Goal: Information Seeking & Learning: Learn about a topic

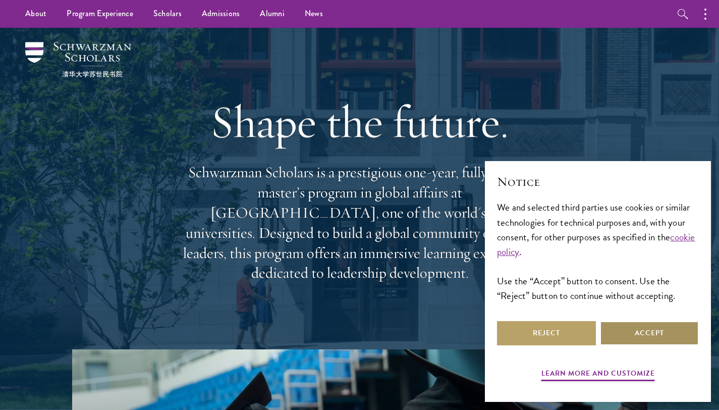
click at [624, 341] on button "Accept" at bounding box center [649, 333] width 99 height 24
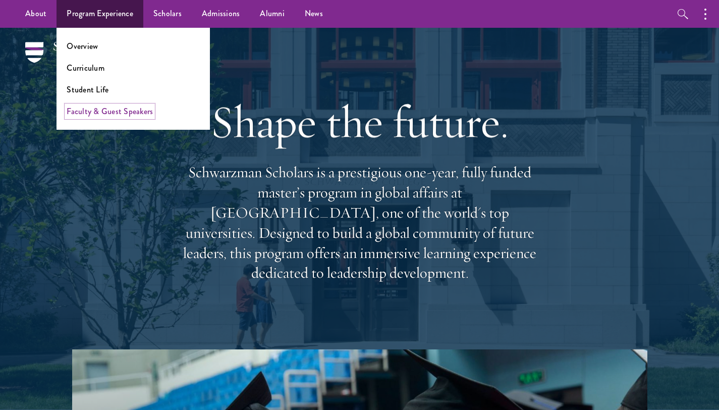
click at [112, 115] on link "Faculty & Guest Speakers" at bounding box center [110, 111] width 86 height 12
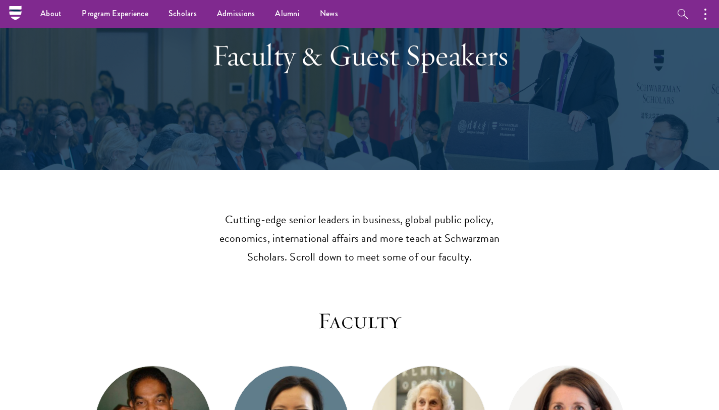
scroll to position [50, 0]
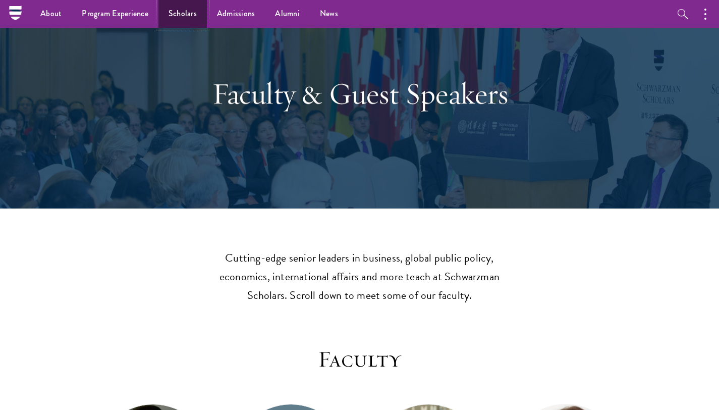
click at [181, 12] on link "Scholars" at bounding box center [182, 14] width 48 height 28
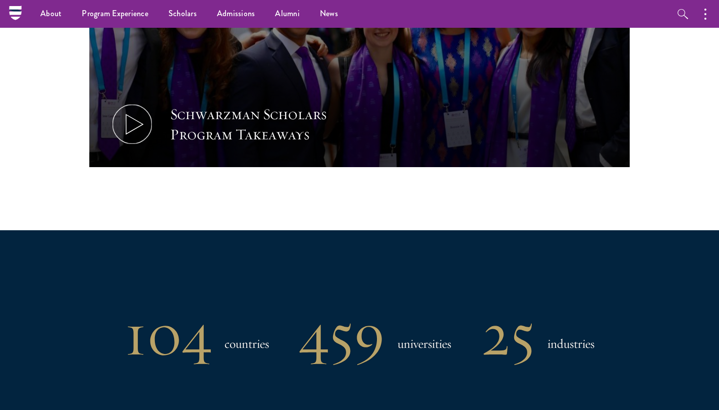
scroll to position [621, 0]
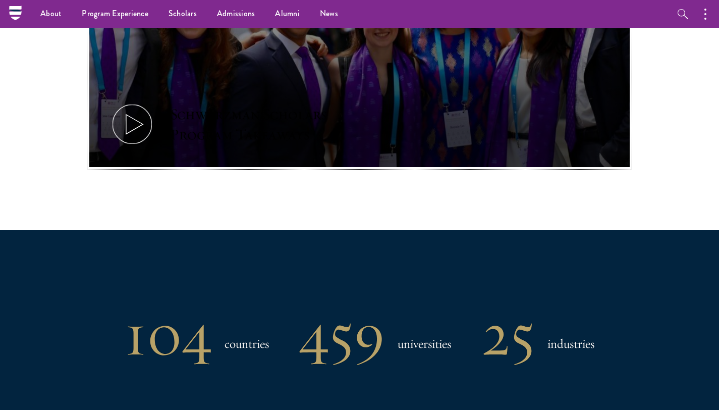
click at [142, 130] on icon at bounding box center [132, 123] width 45 height 45
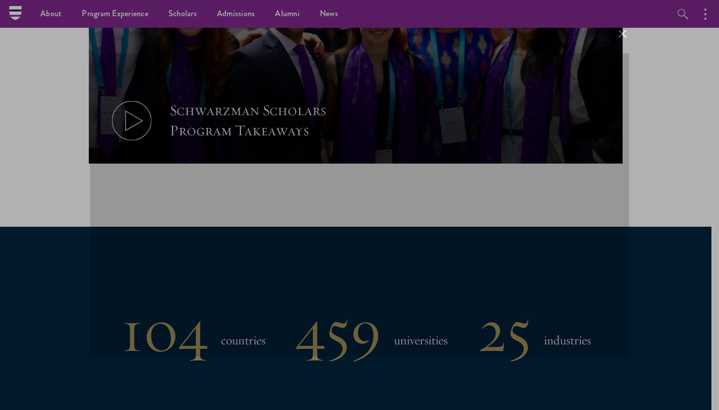
scroll to position [0, 0]
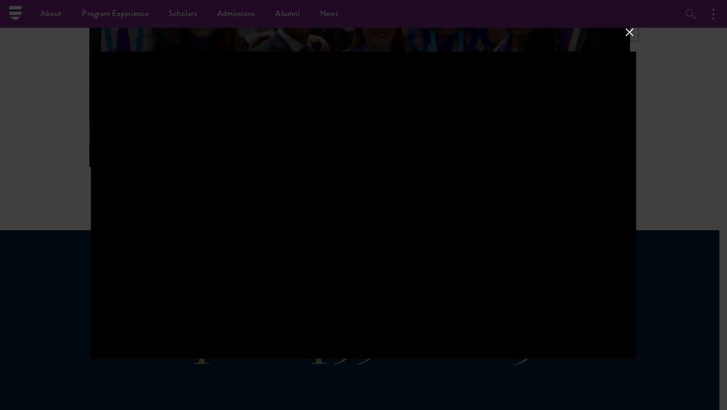
click at [625, 31] on button at bounding box center [629, 32] width 13 height 13
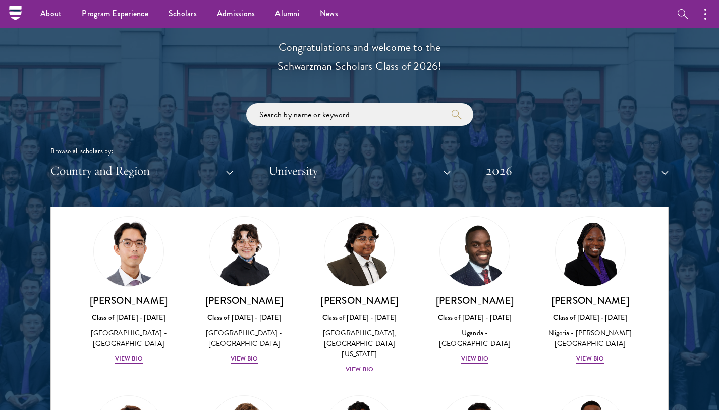
scroll to position [236, 0]
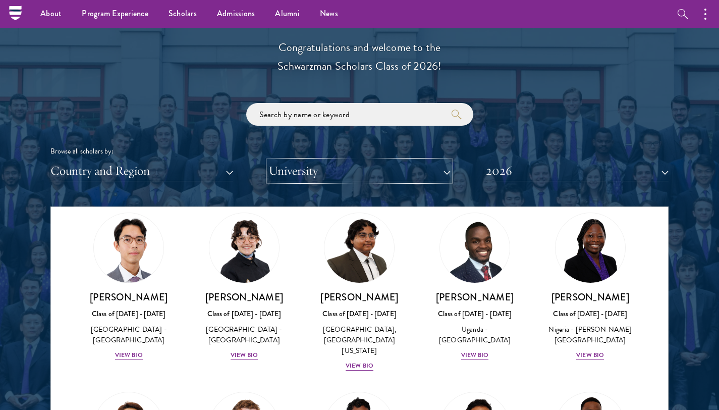
click at [445, 175] on button "University" at bounding box center [360, 170] width 183 height 21
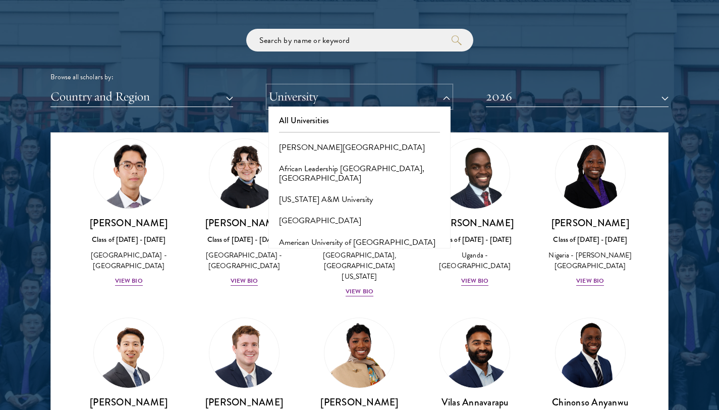
scroll to position [1204, 0]
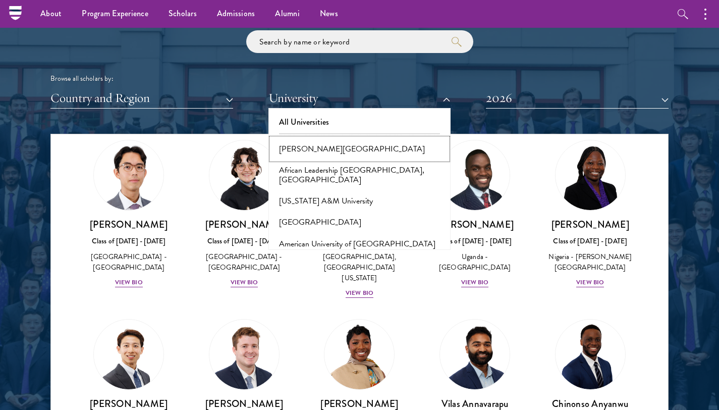
click at [341, 151] on button "Adekunle Ajasin University" at bounding box center [360, 148] width 177 height 21
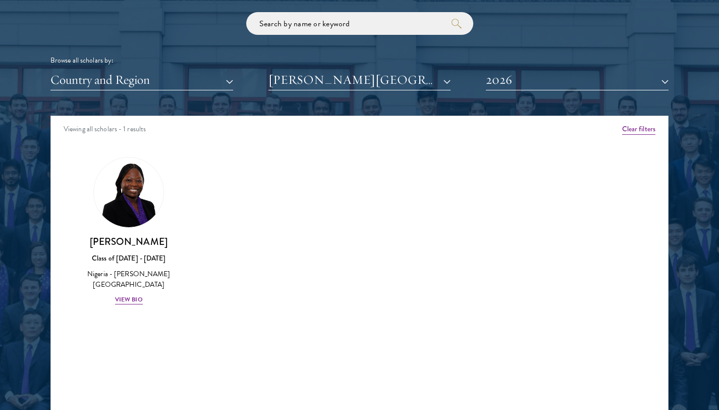
scroll to position [1222, 0]
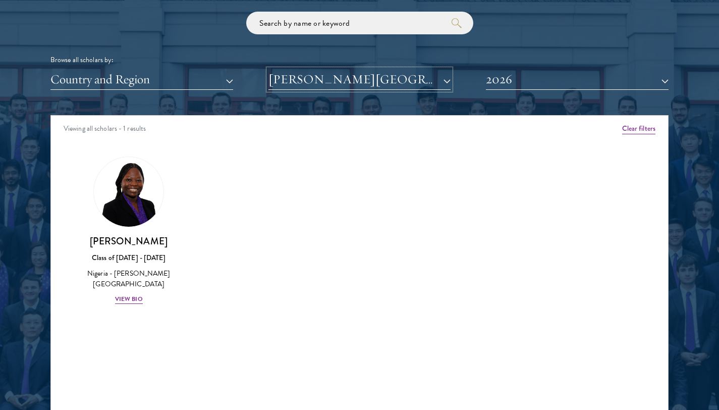
click at [377, 76] on button "Adekunle Ajasin University" at bounding box center [360, 79] width 183 height 21
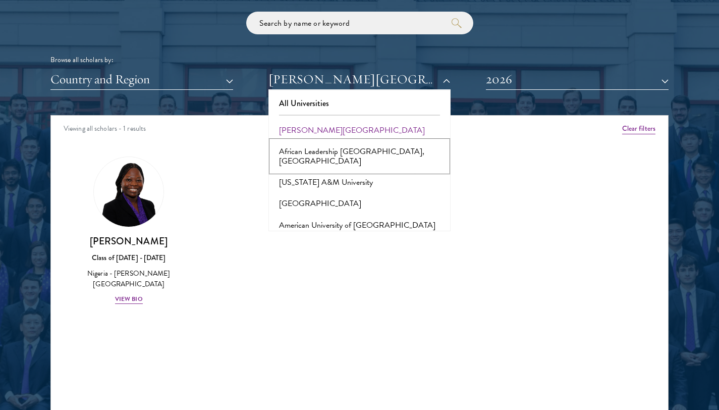
click at [351, 151] on button "African Leadership University, Rwanda" at bounding box center [360, 156] width 177 height 31
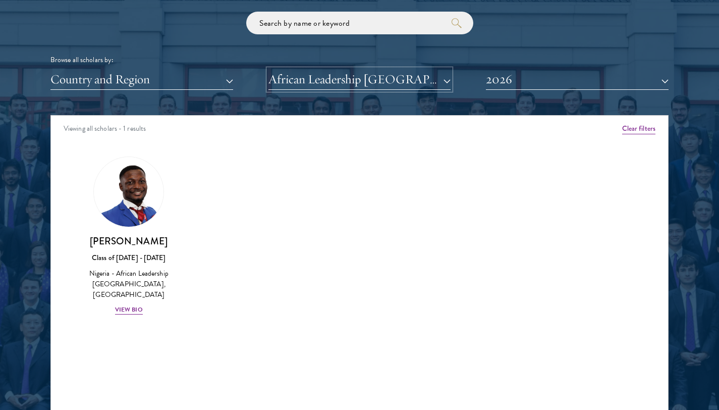
click at [355, 82] on button "African Leadership University, Rwanda" at bounding box center [360, 79] width 183 height 21
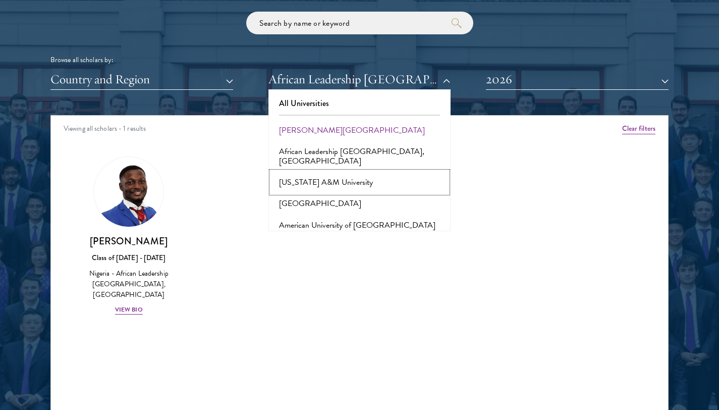
click at [335, 175] on button "Alabama A&M University" at bounding box center [360, 182] width 177 height 21
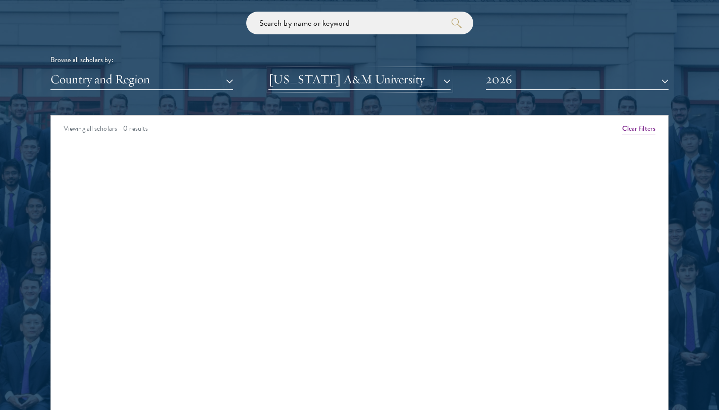
click at [356, 88] on button "Alabama A&M University" at bounding box center [360, 79] width 183 height 21
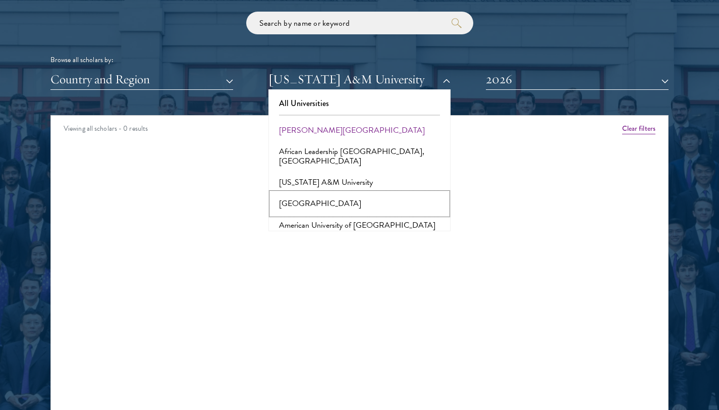
click at [329, 195] on button "American University" at bounding box center [360, 203] width 177 height 21
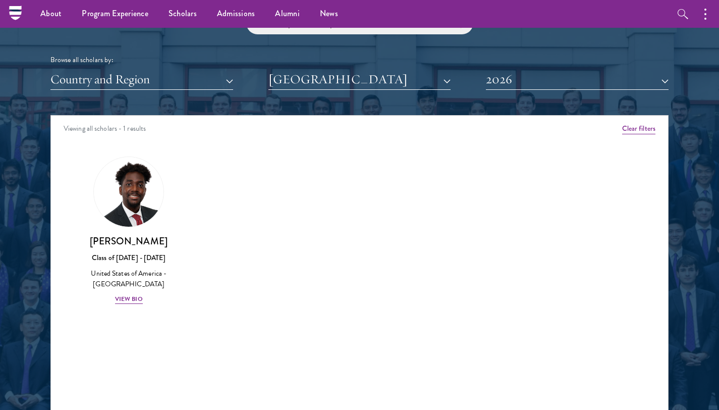
scroll to position [1194, 0]
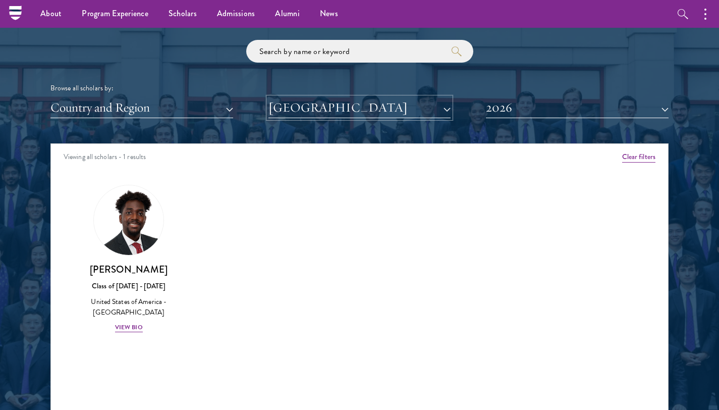
click at [331, 111] on button "American University" at bounding box center [360, 107] width 183 height 21
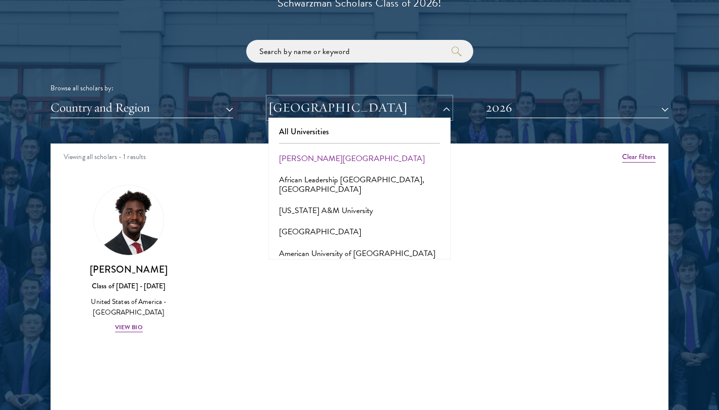
scroll to position [1207, 0]
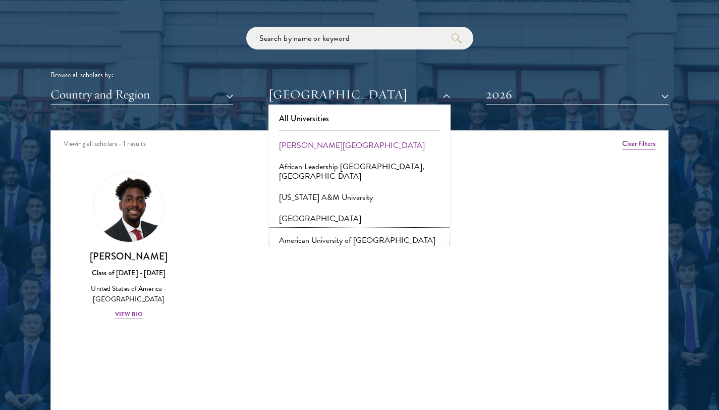
click at [346, 233] on button "American University of Afghanistan" at bounding box center [360, 240] width 177 height 21
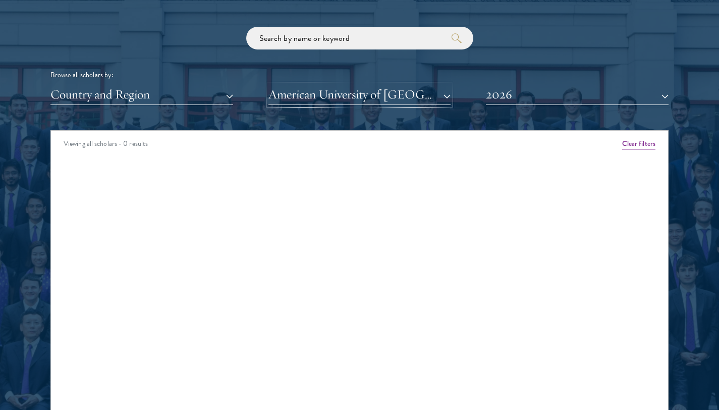
click at [423, 95] on button "American University of Afghanistan" at bounding box center [360, 94] width 183 height 21
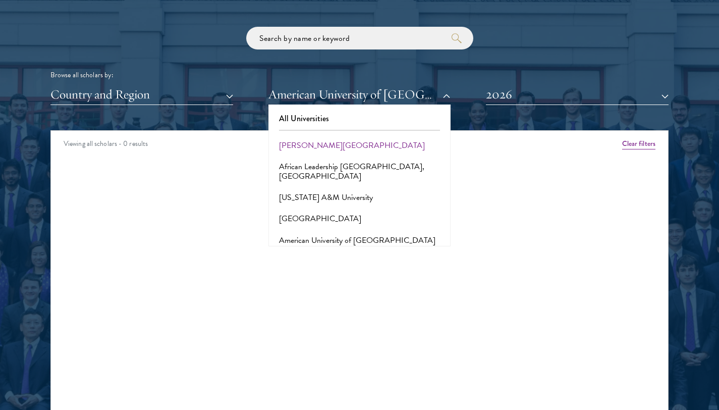
click at [387, 132] on div "All Universities Adekunle Ajasin University African Leadership University, Rwan…" at bounding box center [360, 175] width 183 height 141
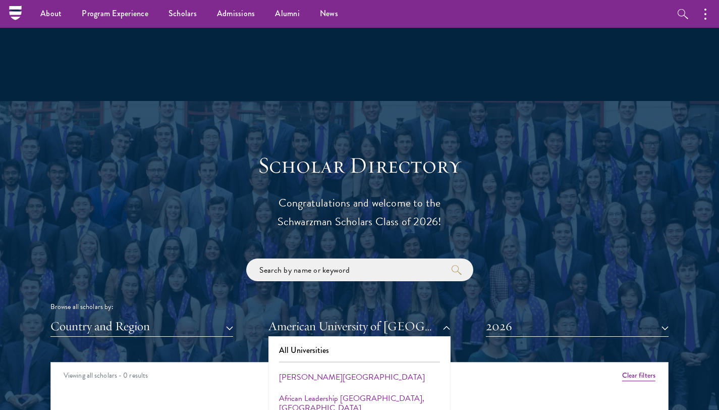
scroll to position [760, 0]
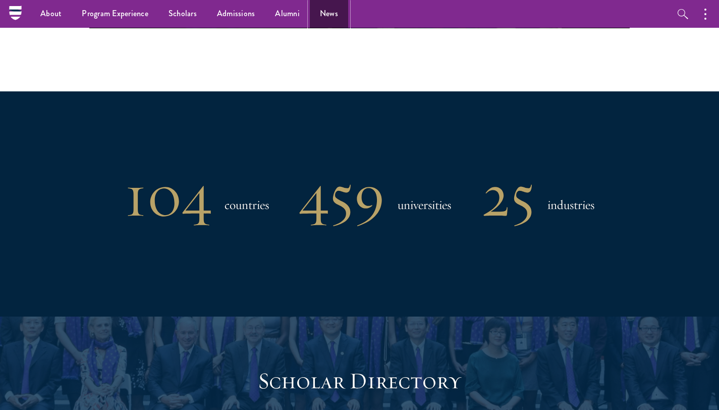
click at [316, 17] on link "News" at bounding box center [329, 14] width 38 height 28
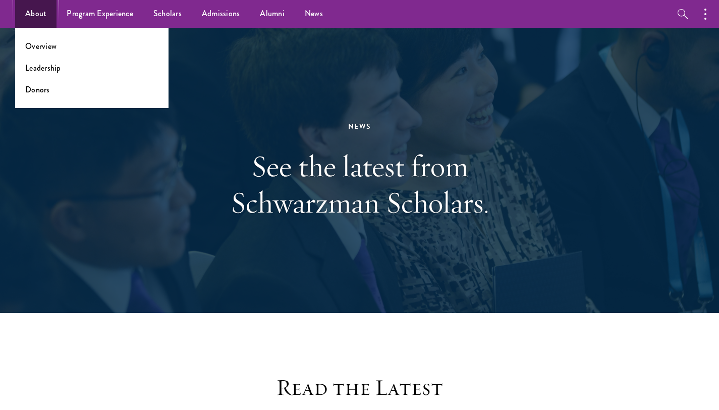
click at [44, 10] on link "About" at bounding box center [35, 14] width 41 height 28
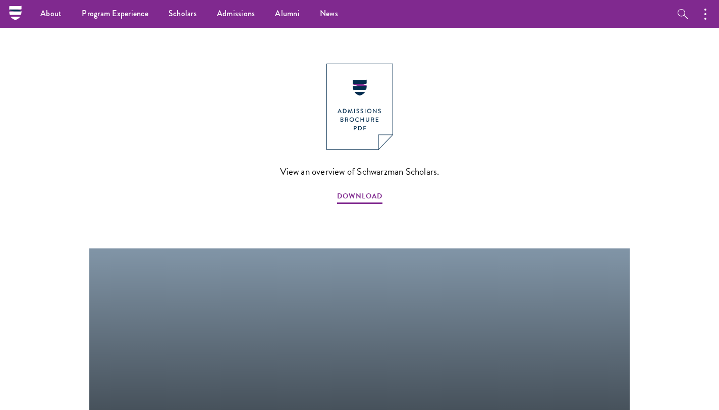
scroll to position [1115, 0]
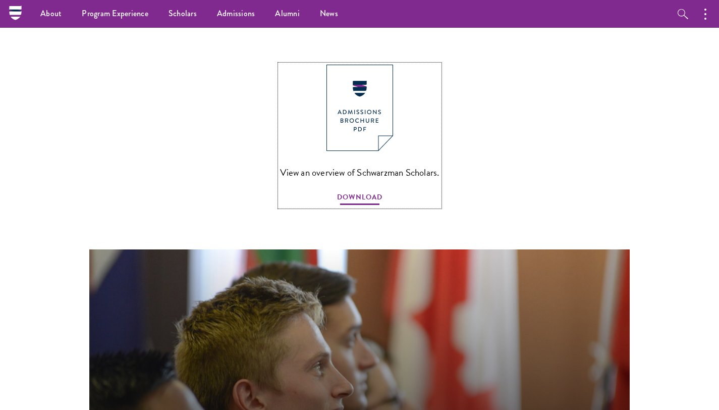
click at [375, 191] on span "DOWNLOAD" at bounding box center [359, 199] width 45 height 16
